Goal: Find contact information: Find contact information

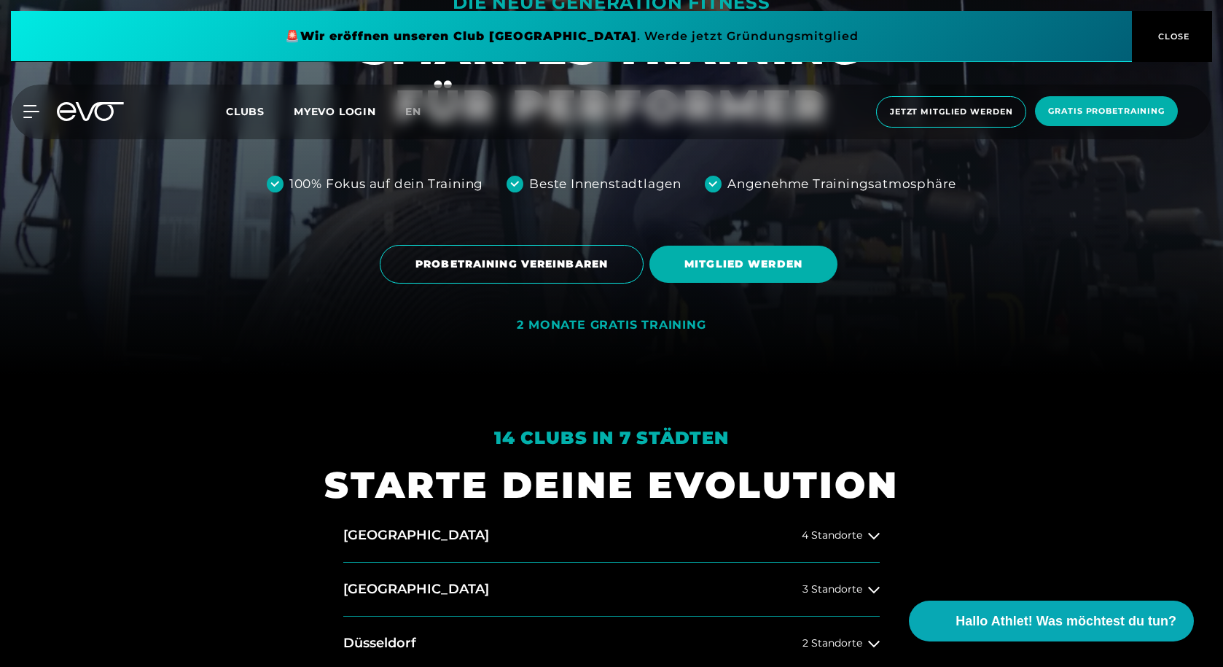
scroll to position [364, 0]
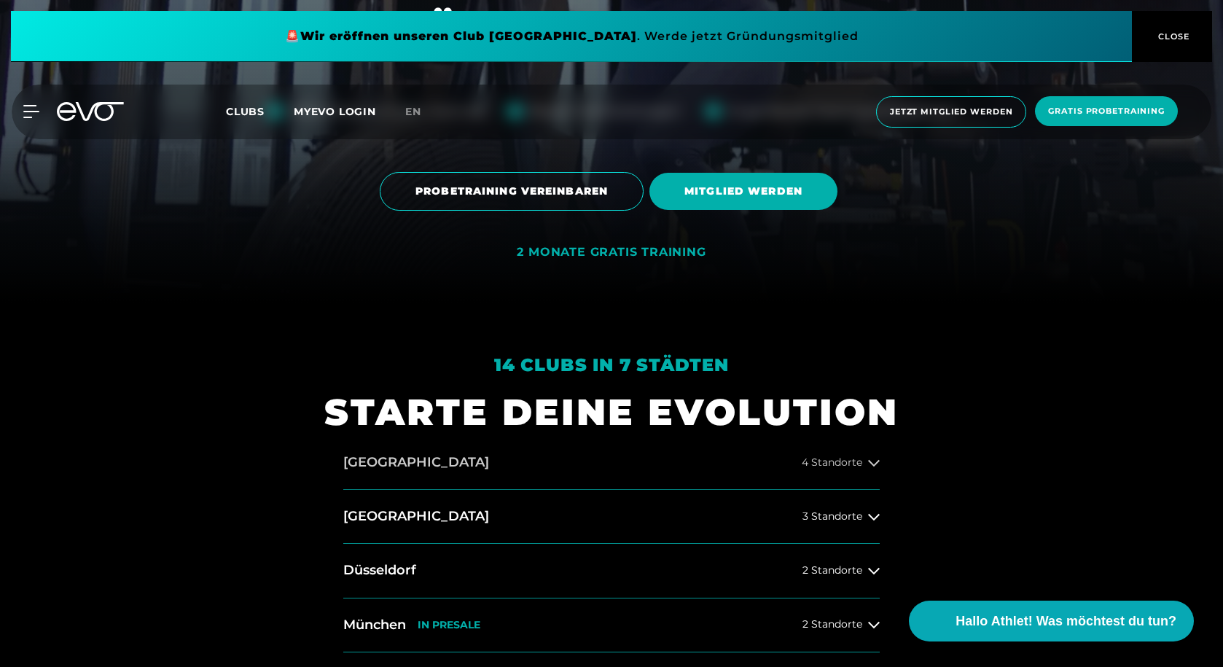
click at [860, 460] on span "4 Standorte" at bounding box center [832, 462] width 60 height 11
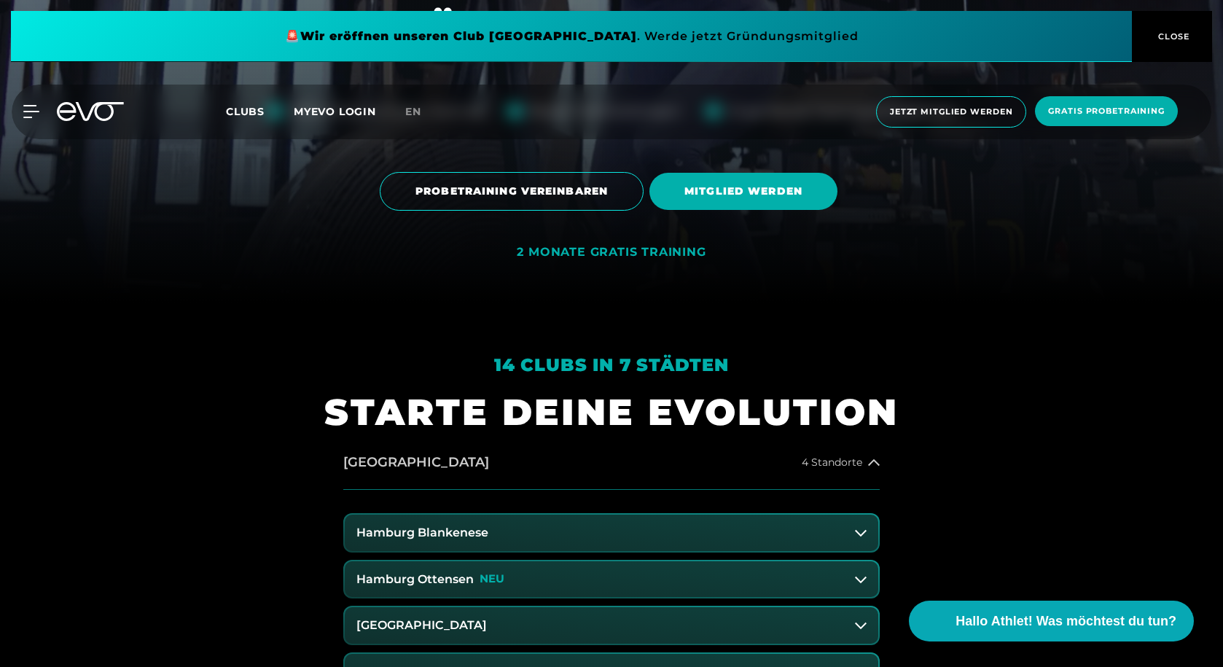
scroll to position [437, 0]
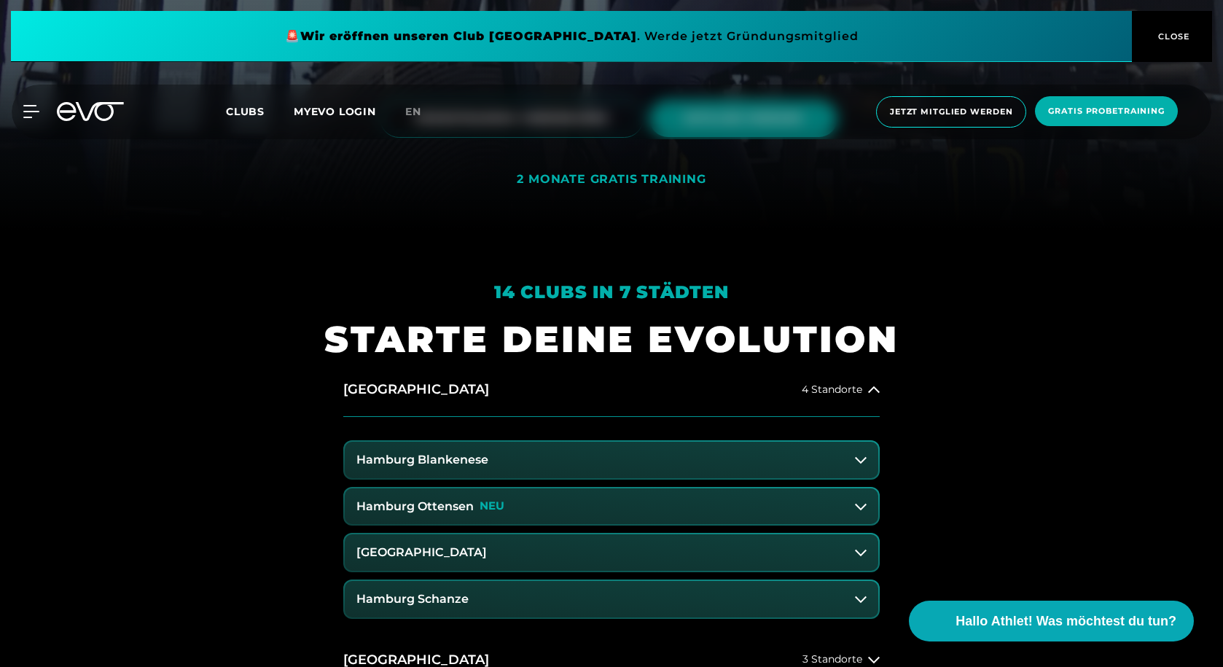
click at [466, 501] on h3 "Hamburg Ottensen" at bounding box center [414, 506] width 117 height 13
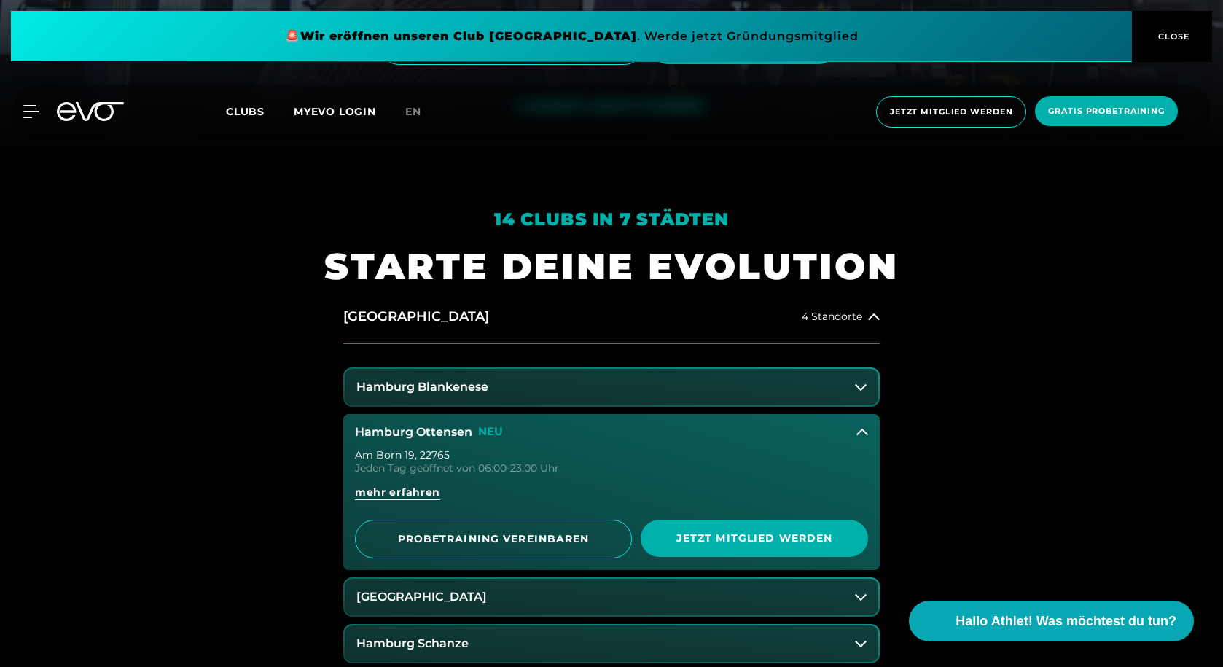
scroll to position [583, 0]
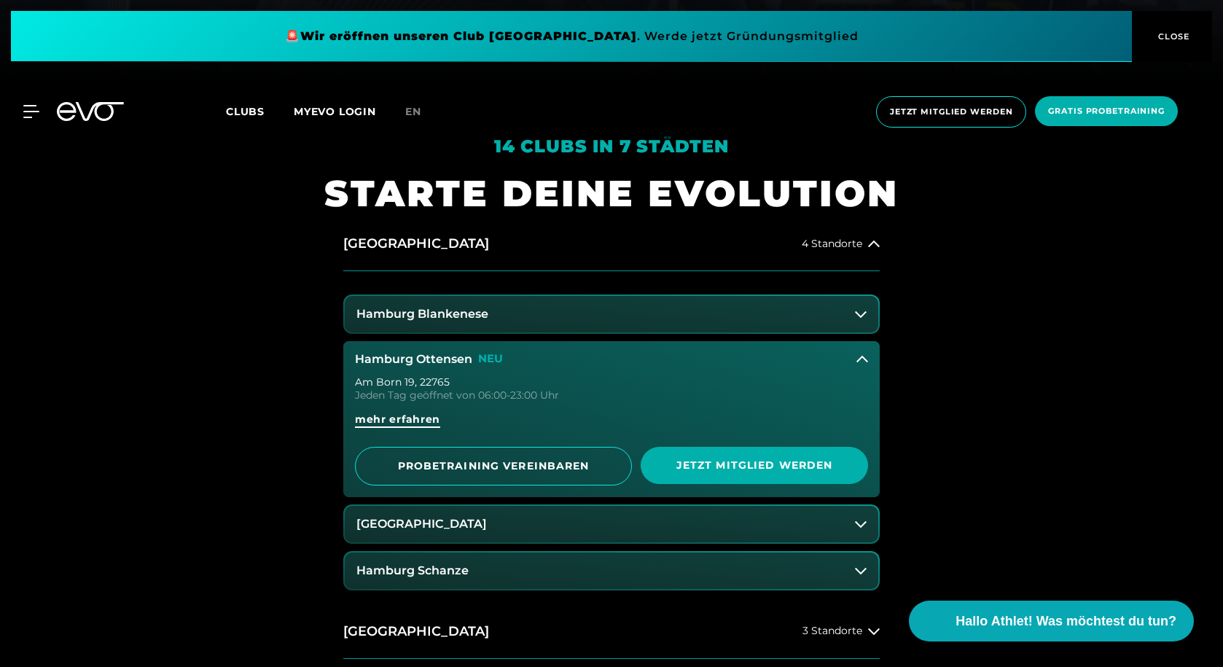
click at [413, 416] on span "mehr erfahren" at bounding box center [397, 419] width 85 height 15
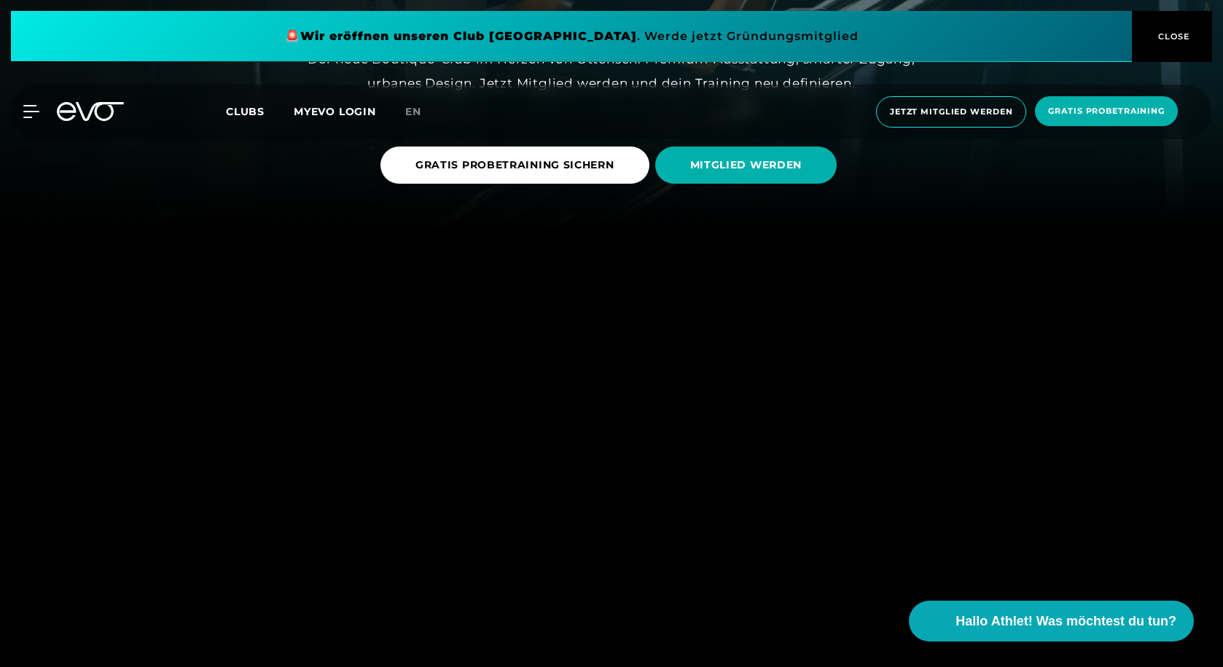
scroll to position [583, 0]
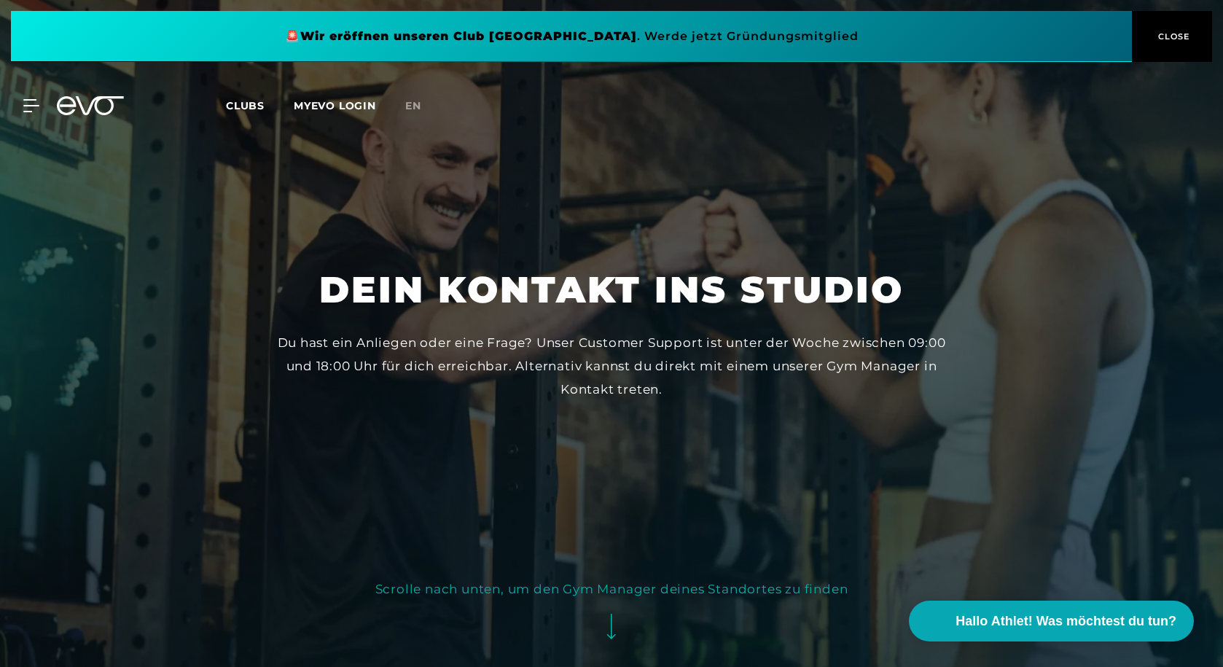
click at [330, 103] on link "MYEVO LOGIN" at bounding box center [335, 105] width 82 height 13
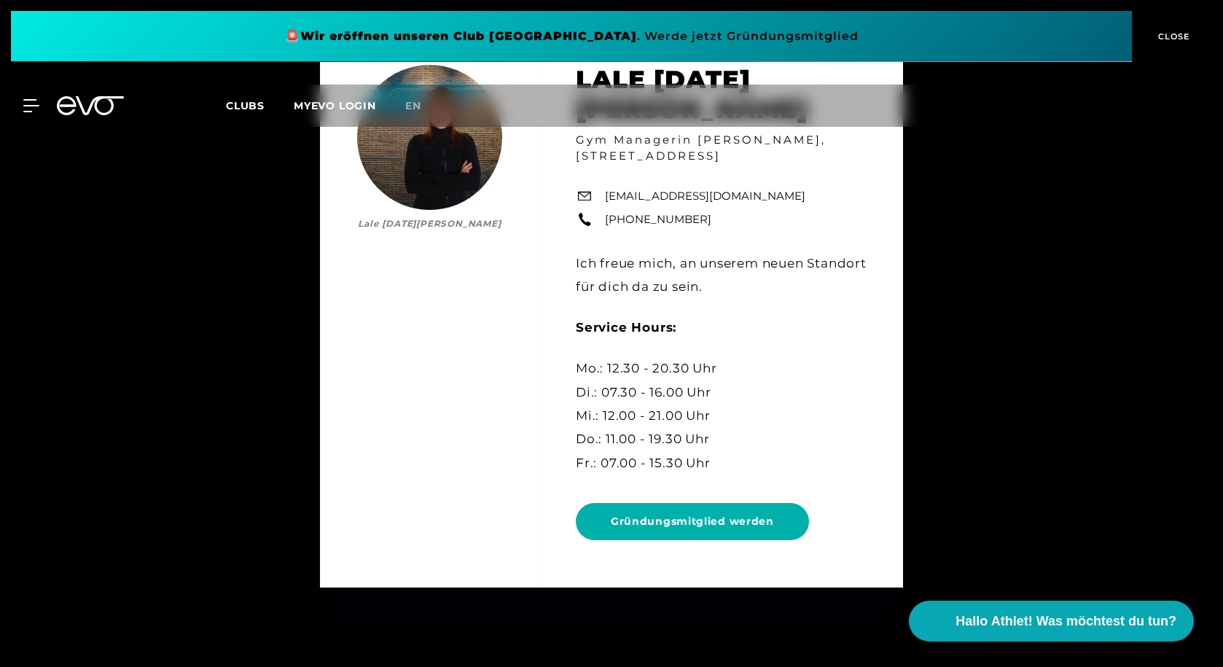
scroll to position [7288, 0]
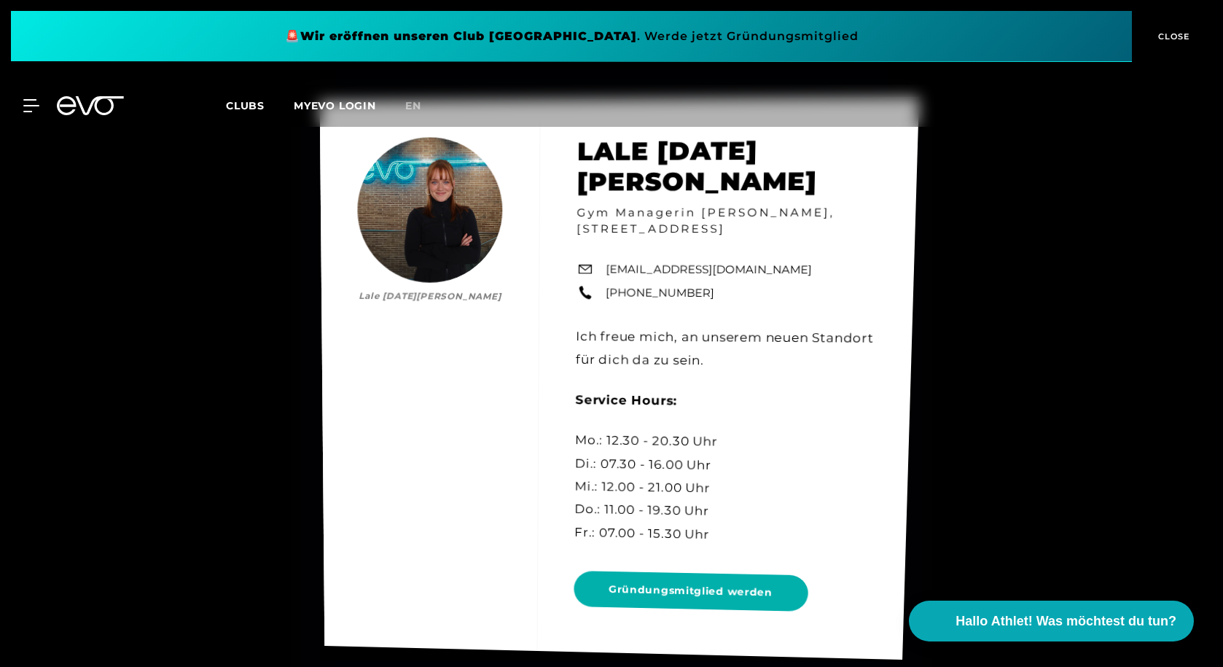
click at [723, 261] on link "[EMAIL_ADDRESS][DOMAIN_NAME]" at bounding box center [709, 269] width 206 height 17
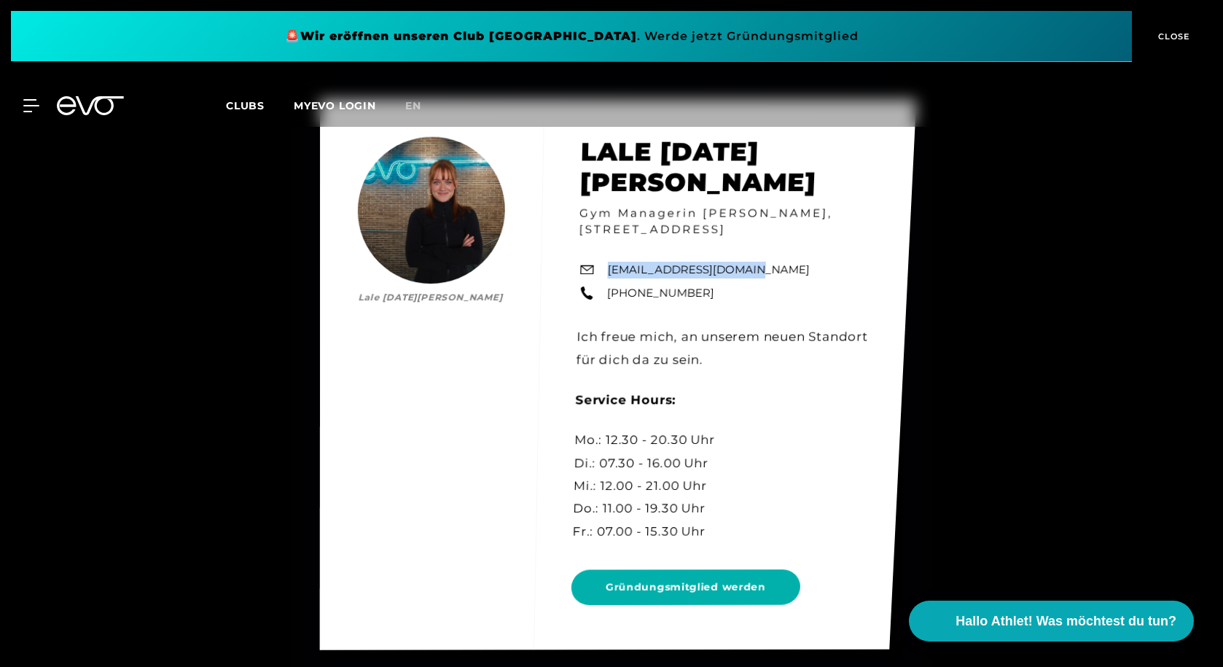
drag, startPoint x: 741, startPoint y: 253, endPoint x: 607, endPoint y: 254, distance: 134.1
click at [607, 254] on div "[PERSON_NAME][DATE] [DATE][PERSON_NAME] Gym Managerin [PERSON_NAME], [STREET_AD…" at bounding box center [618, 374] width 596 height 551
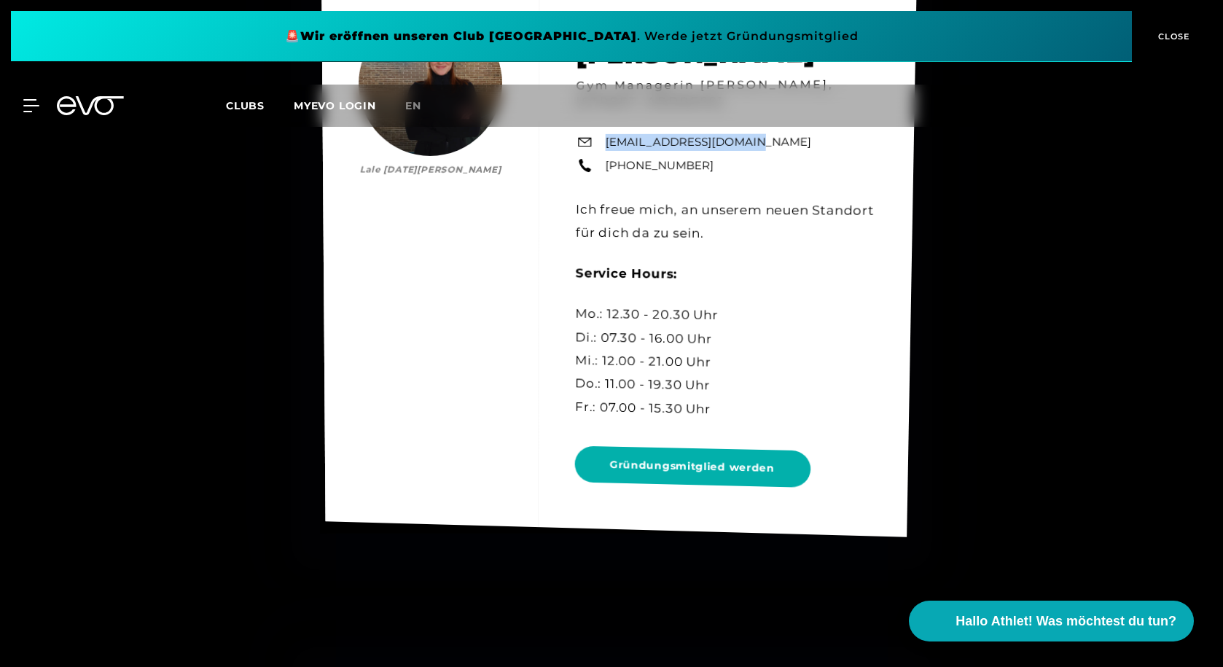
scroll to position [7433, 0]
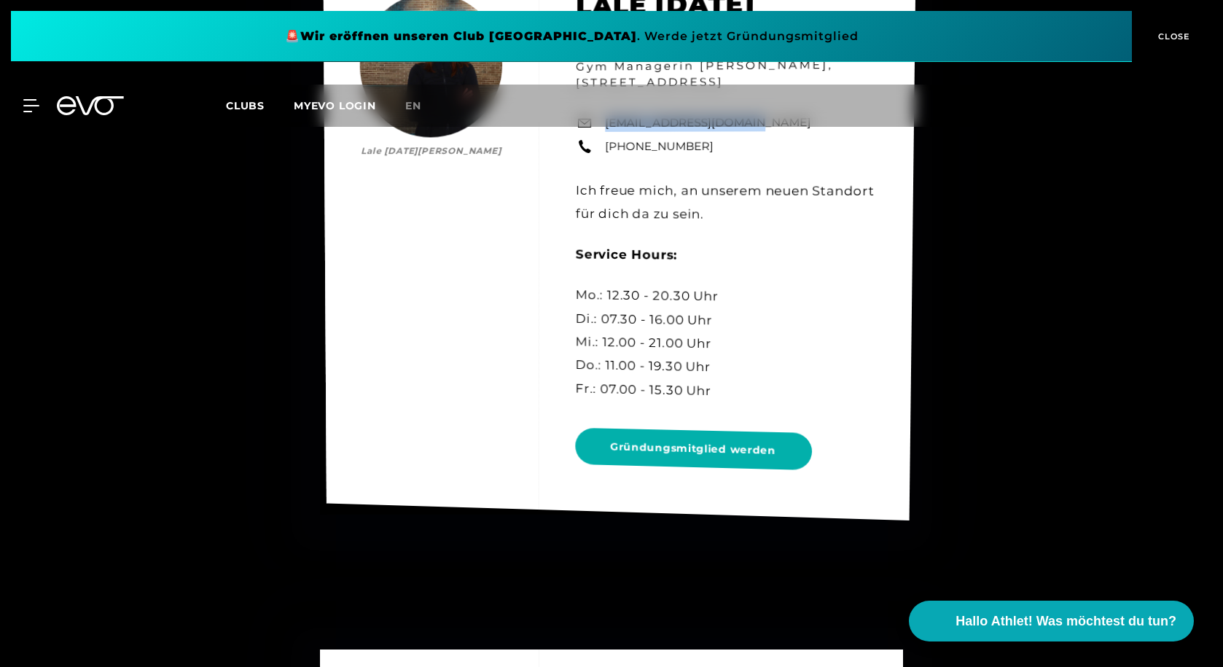
copy link "[EMAIL_ADDRESS][DOMAIN_NAME]"
